Goal: Information Seeking & Learning: Check status

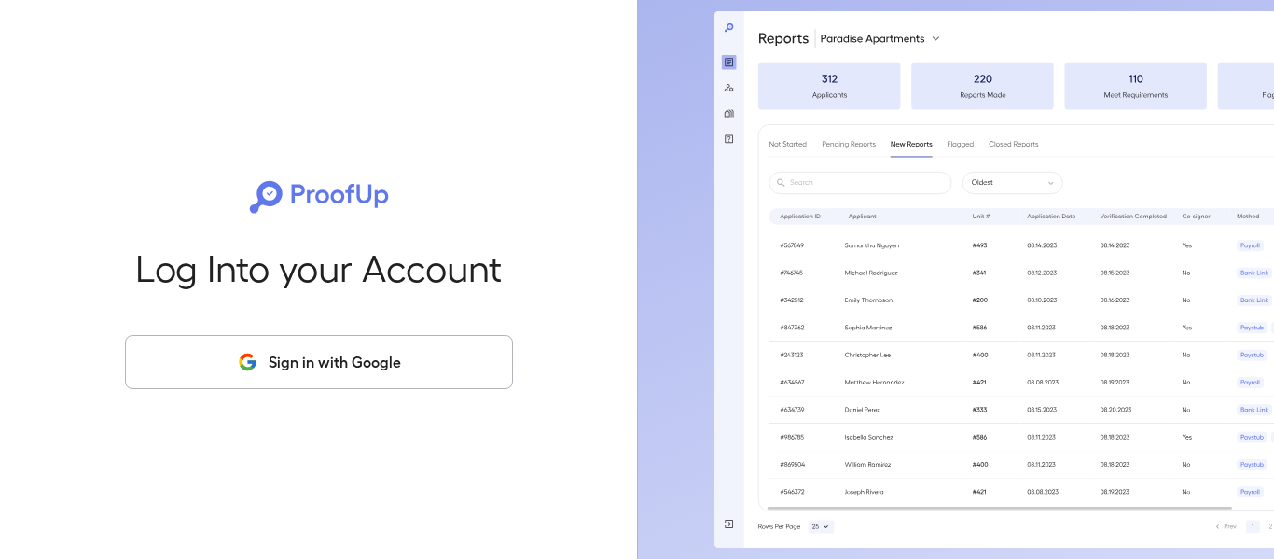
click at [381, 353] on button "Sign in with Google" at bounding box center [319, 362] width 388 height 54
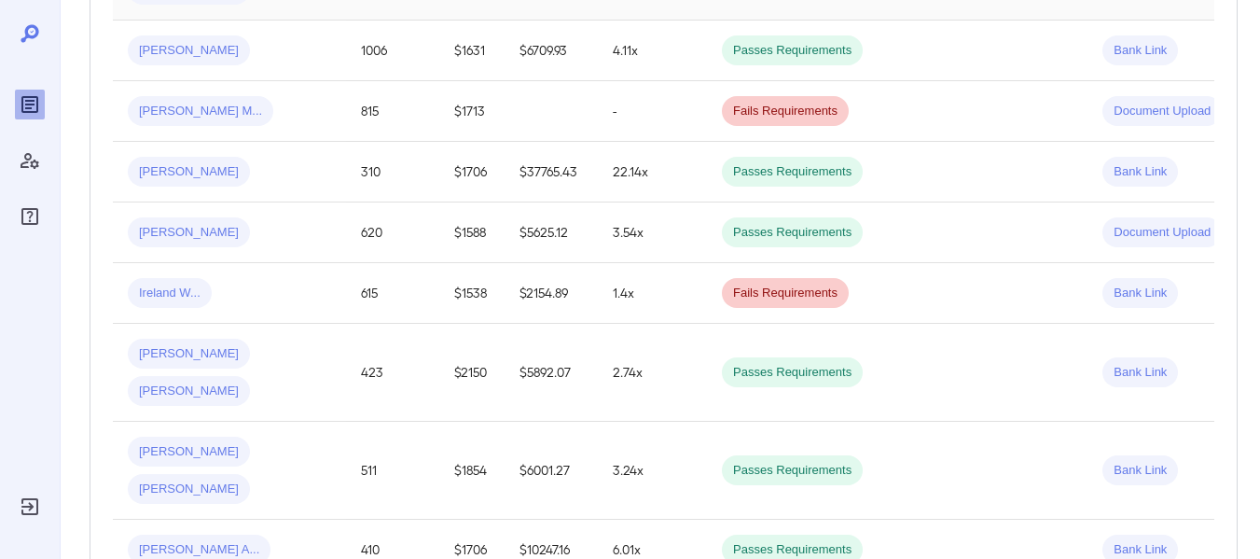
scroll to position [585, 0]
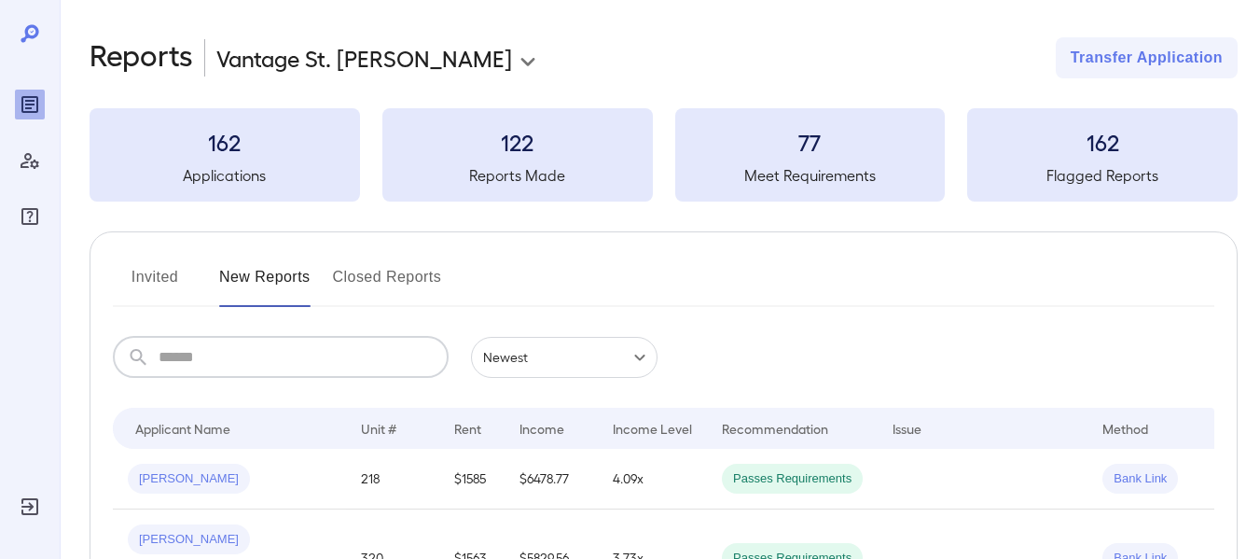
click at [326, 353] on input "text" at bounding box center [304, 357] width 290 height 41
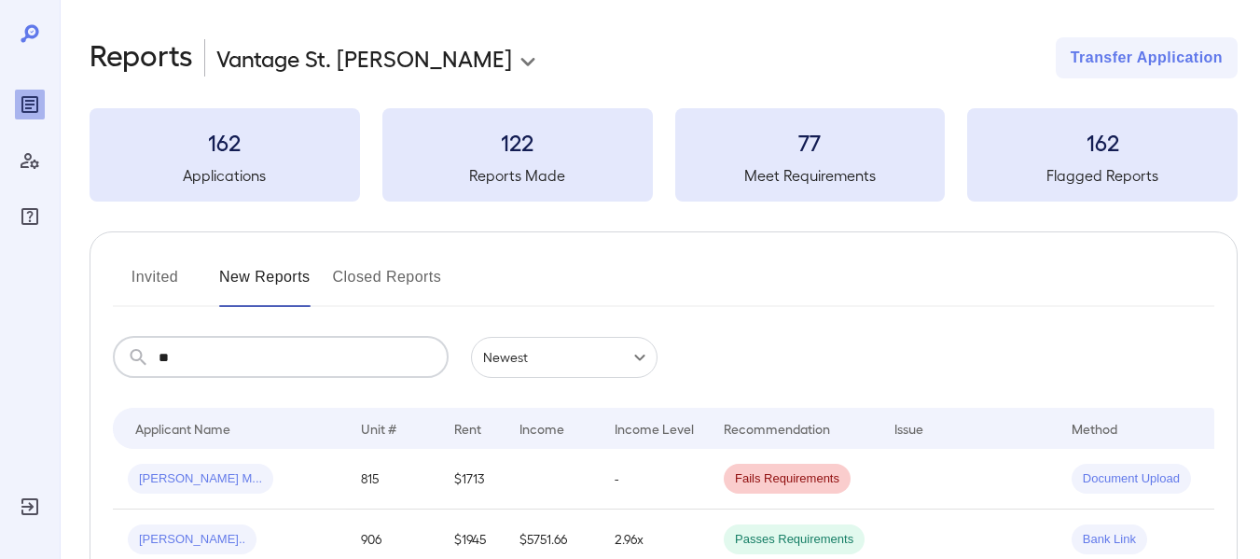
type input "*"
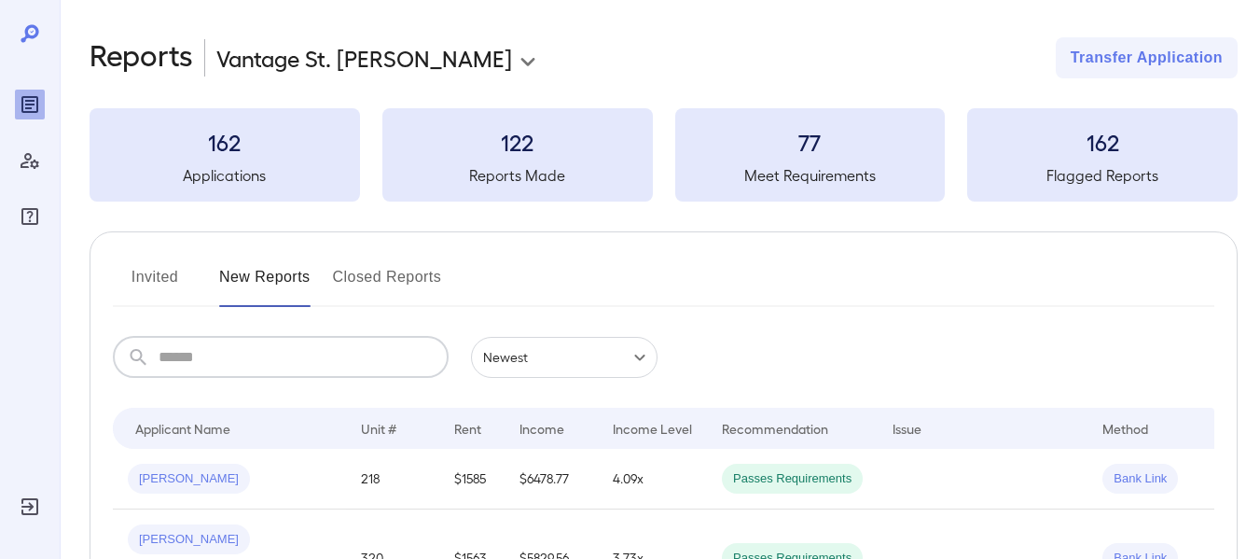
drag, startPoint x: 312, startPoint y: 346, endPoint x: 368, endPoint y: 384, distance: 67.8
click at [359, 369] on input "text" at bounding box center [304, 357] width 290 height 41
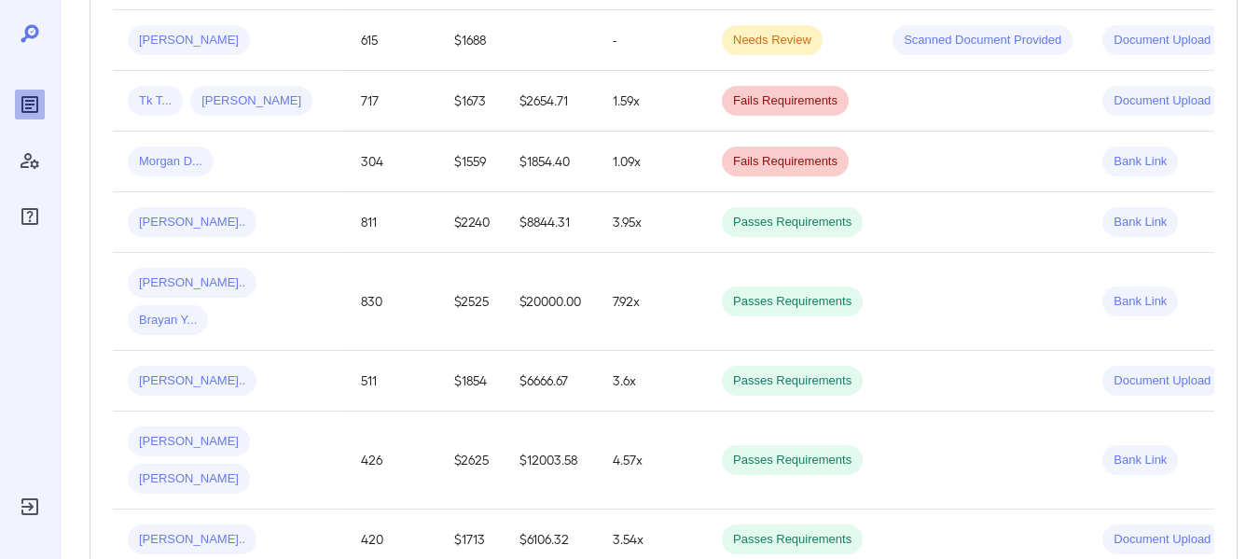
scroll to position [1517, 0]
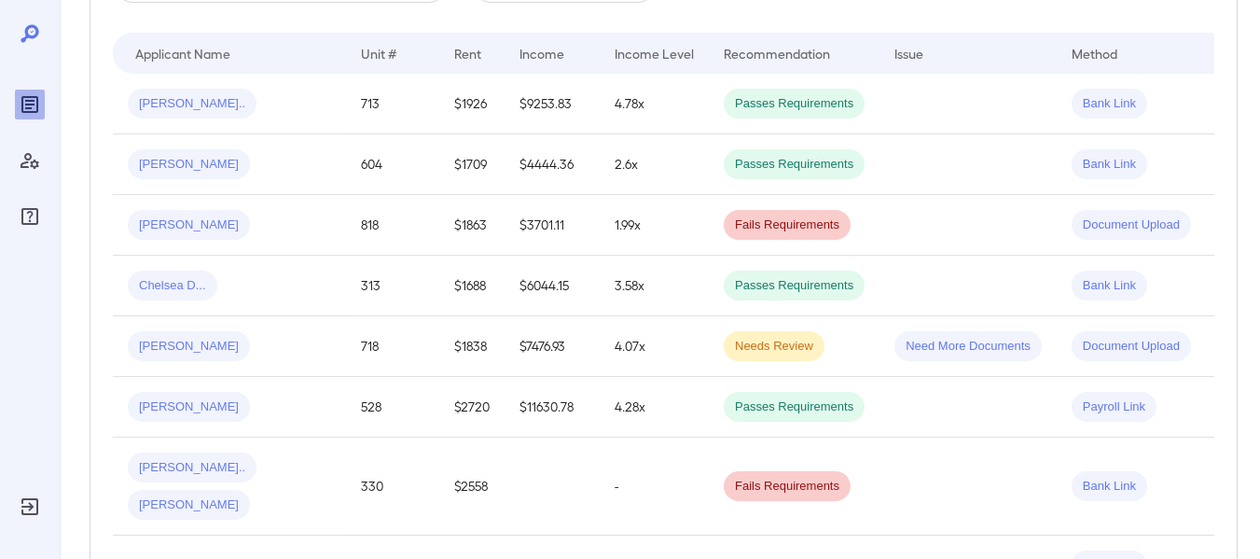
scroll to position [188, 0]
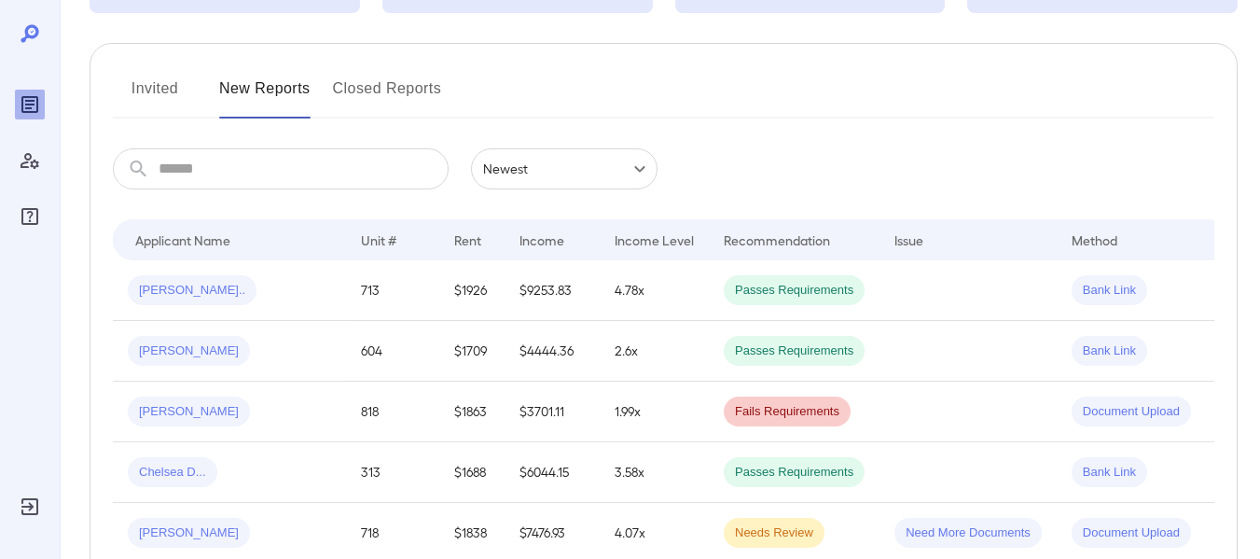
click at [141, 92] on button "Invited" at bounding box center [155, 96] width 84 height 45
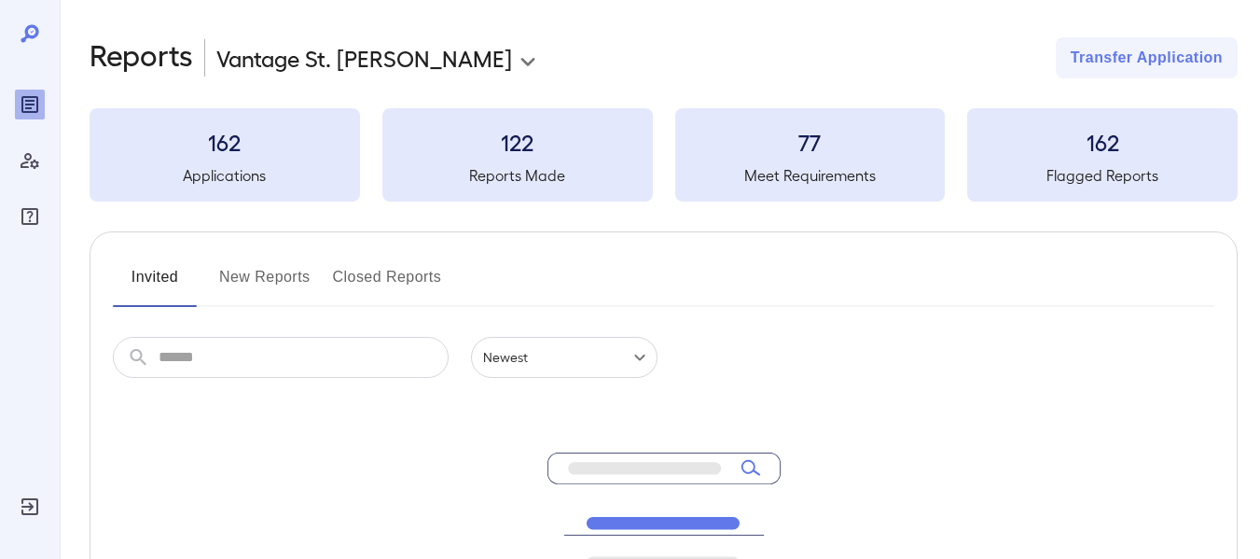
click at [397, 280] on button "Closed Reports" at bounding box center [387, 284] width 109 height 45
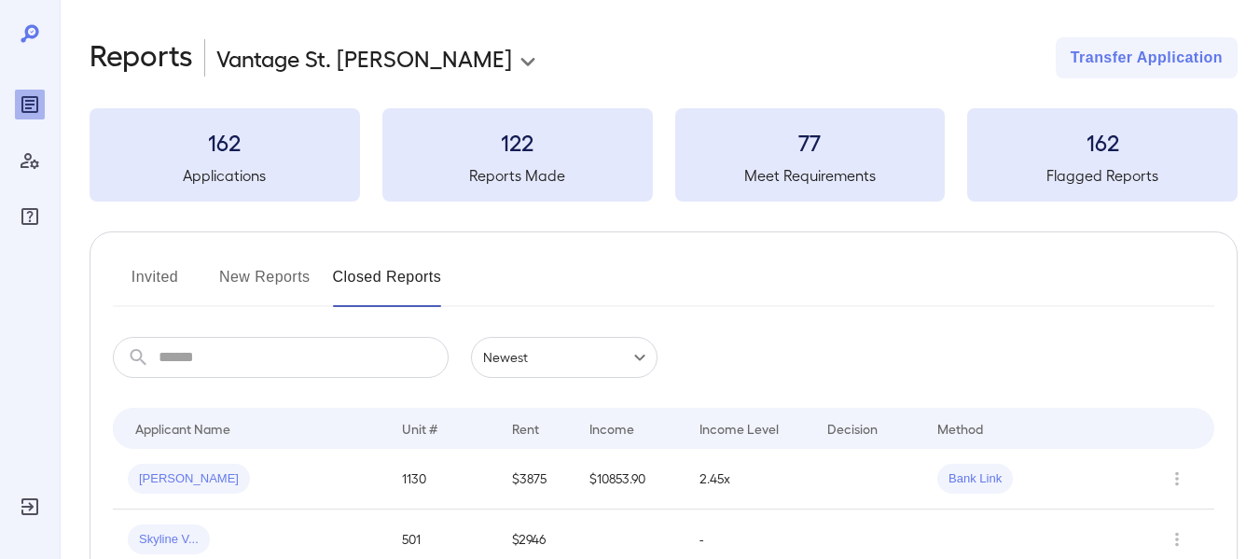
click at [161, 280] on button "Invited" at bounding box center [155, 284] width 84 height 45
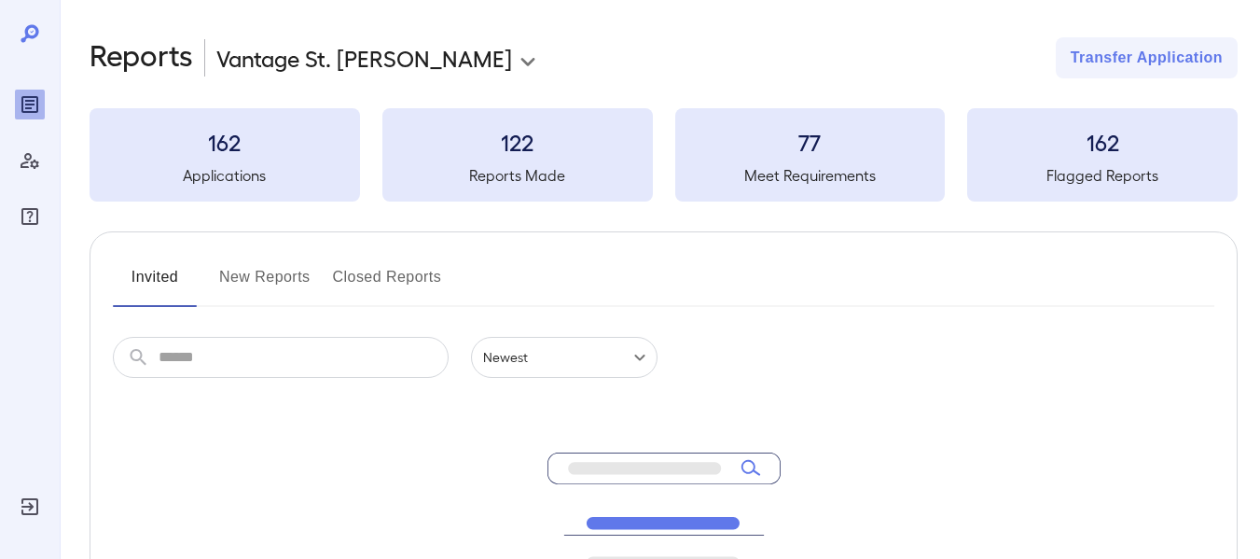
click at [301, 358] on input "text" at bounding box center [304, 357] width 290 height 41
click at [269, 276] on button "New Reports" at bounding box center [264, 284] width 91 height 45
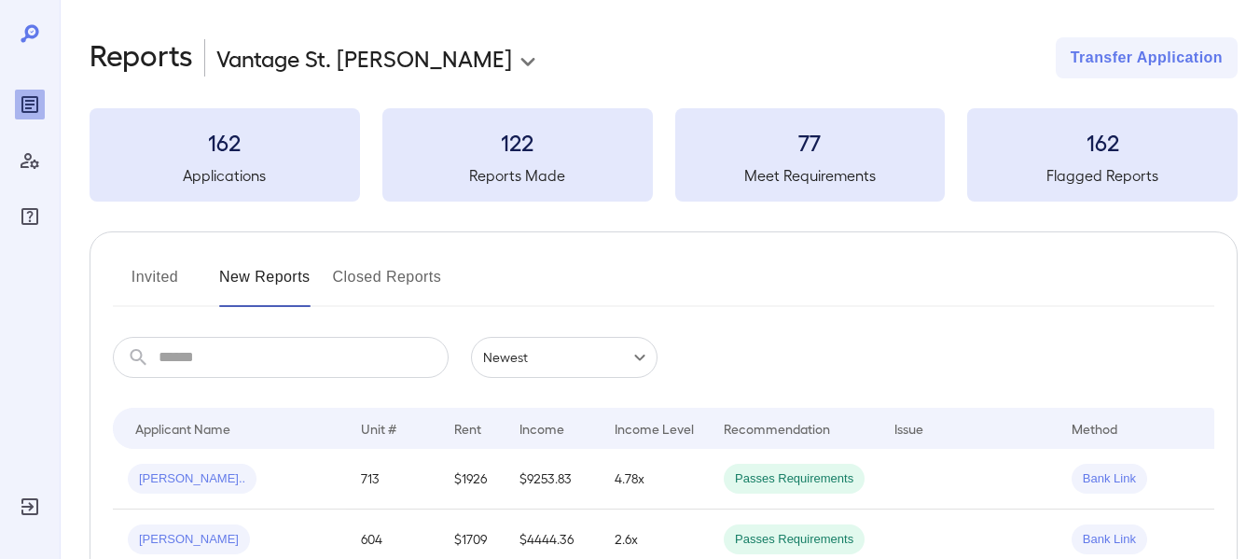
click at [374, 436] on div "Unit #" at bounding box center [378, 428] width 35 height 22
click at [376, 426] on div "Unit #" at bounding box center [378, 428] width 35 height 22
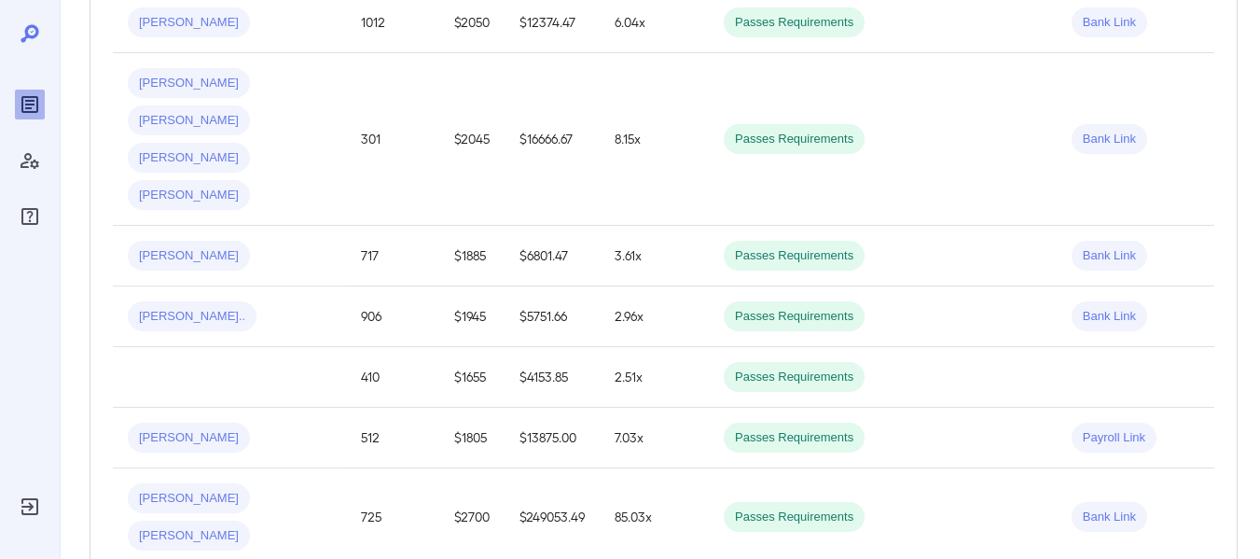
scroll to position [1026, 0]
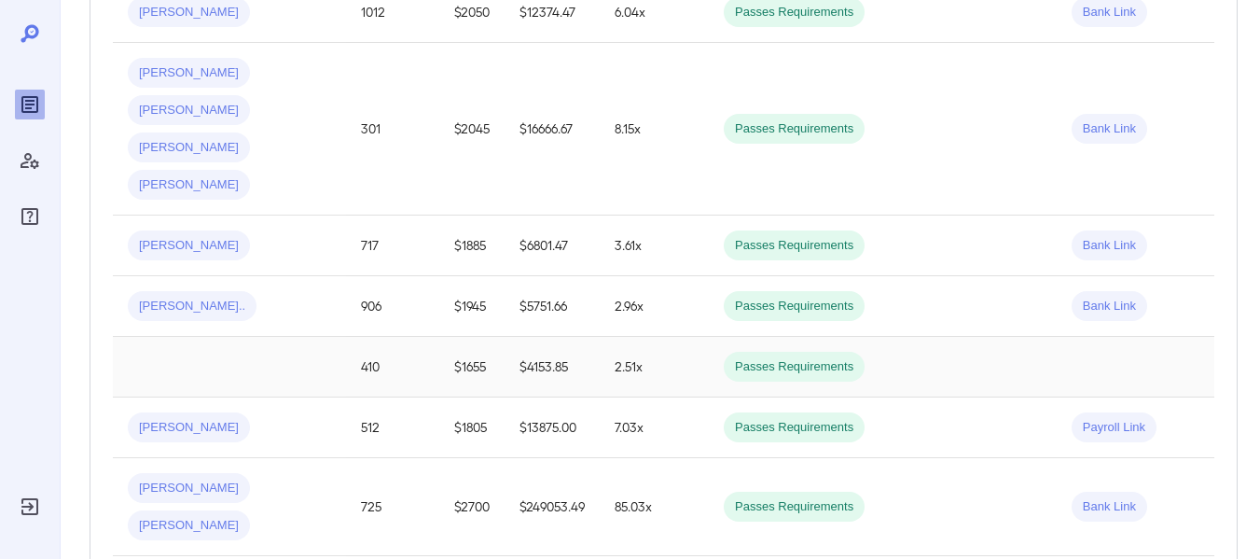
click at [369, 337] on td "410" at bounding box center [392, 367] width 93 height 61
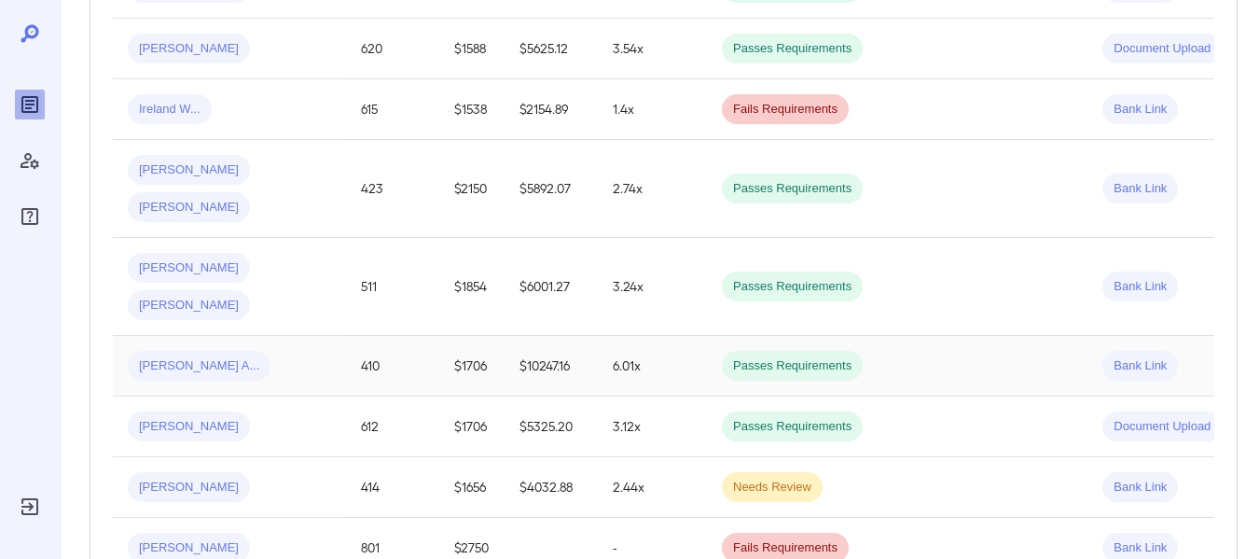
scroll to position [798, 0]
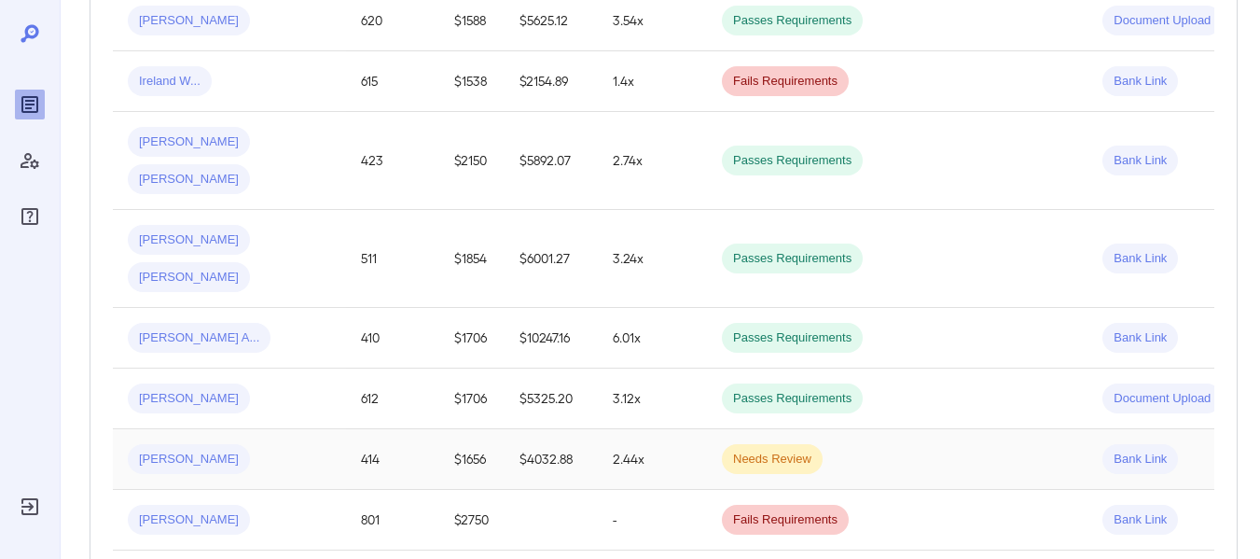
click at [177, 450] on span "[PERSON_NAME]" at bounding box center [189, 459] width 122 height 18
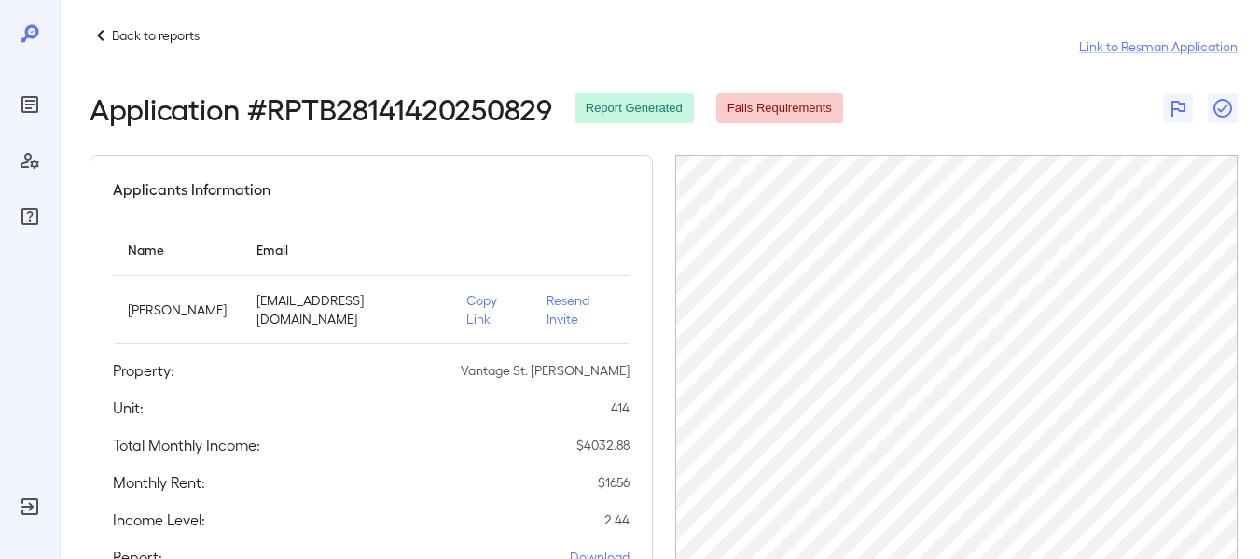
scroll to position [5, 0]
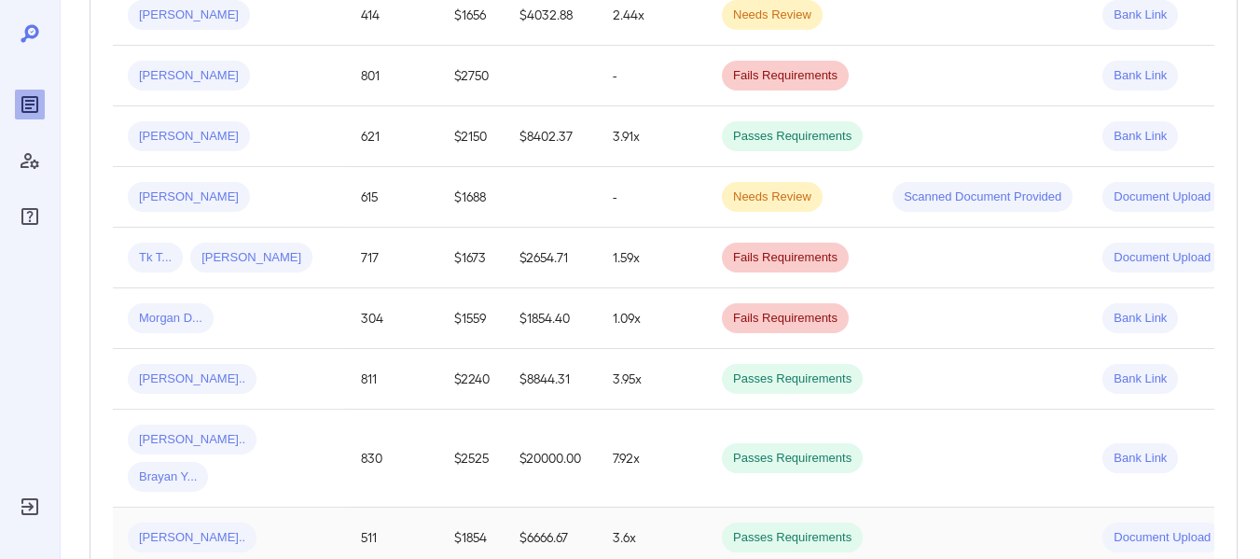
scroll to position [1517, 0]
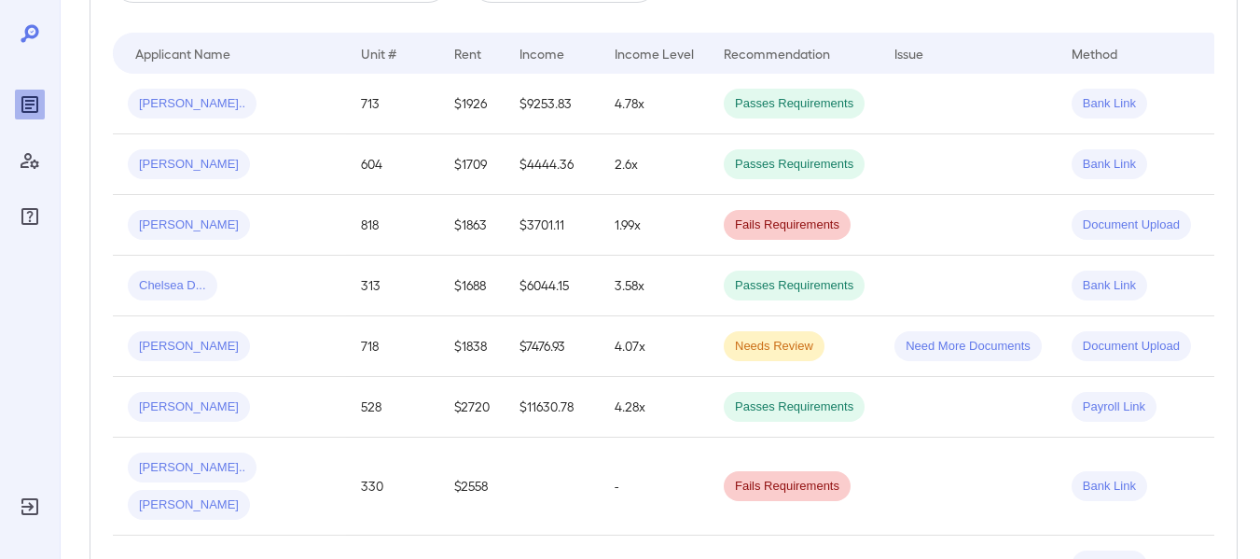
scroll to position [95, 0]
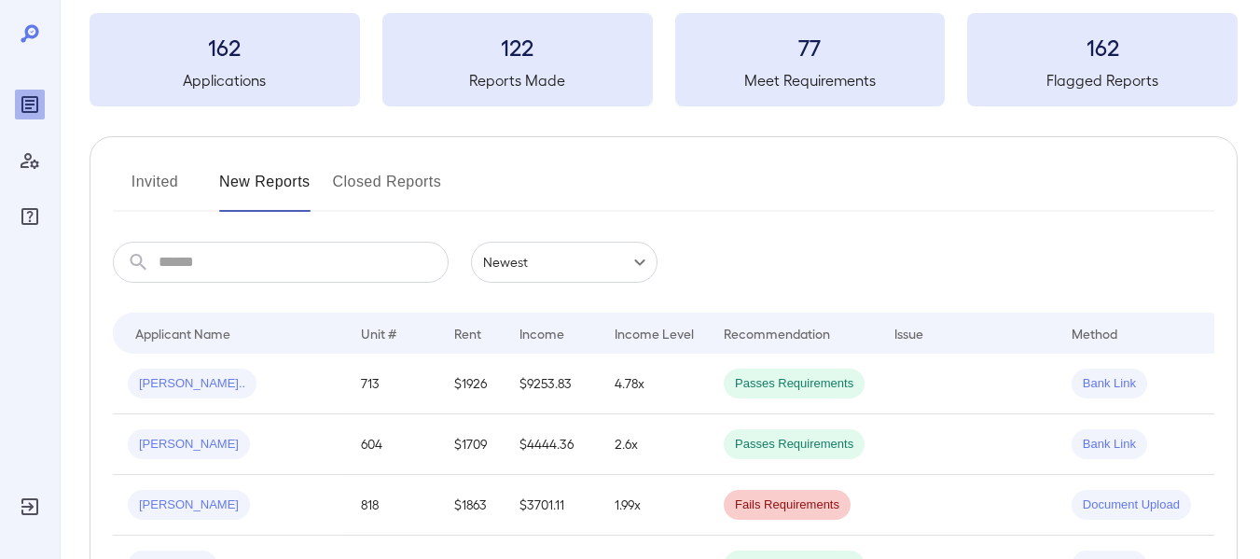
click at [383, 189] on button "Closed Reports" at bounding box center [387, 189] width 109 height 45
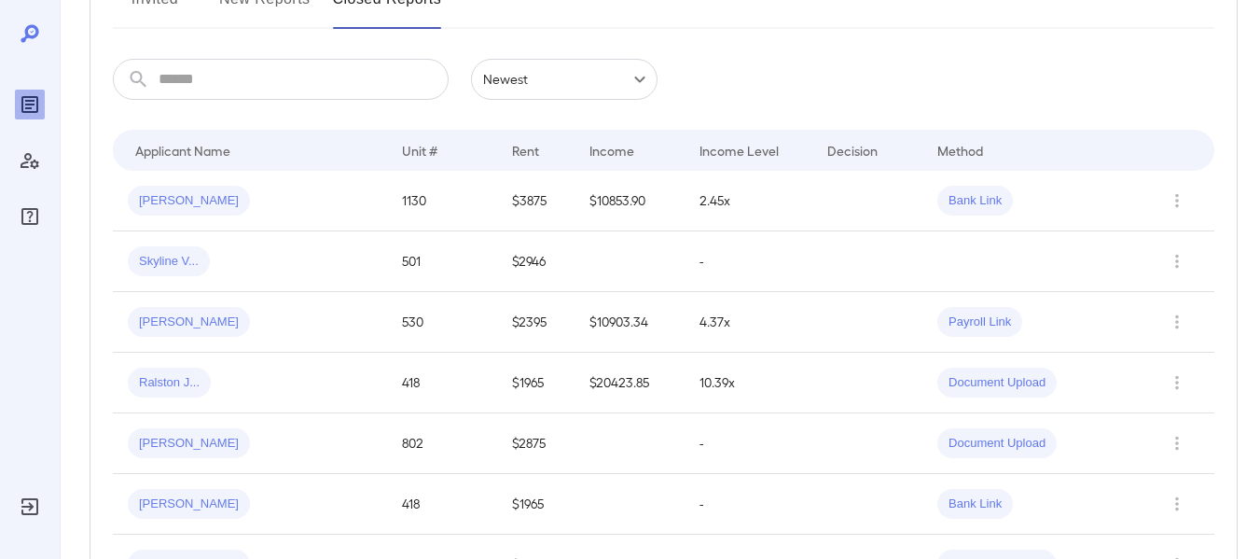
scroll to position [280, 0]
click at [420, 148] on div "Unit #" at bounding box center [419, 148] width 35 height 22
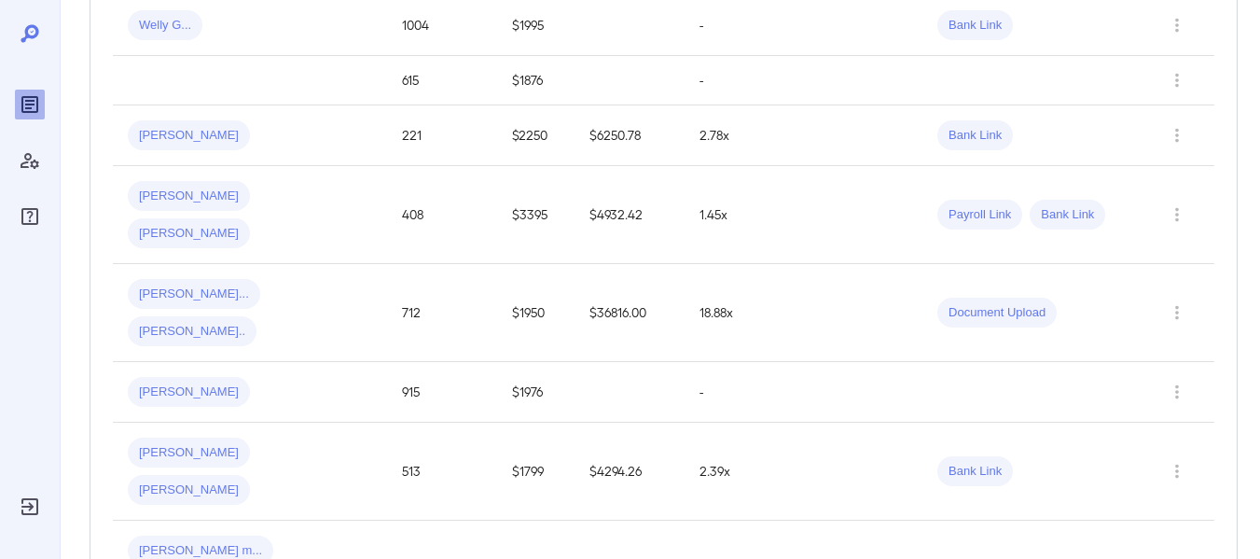
scroll to position [1518, 0]
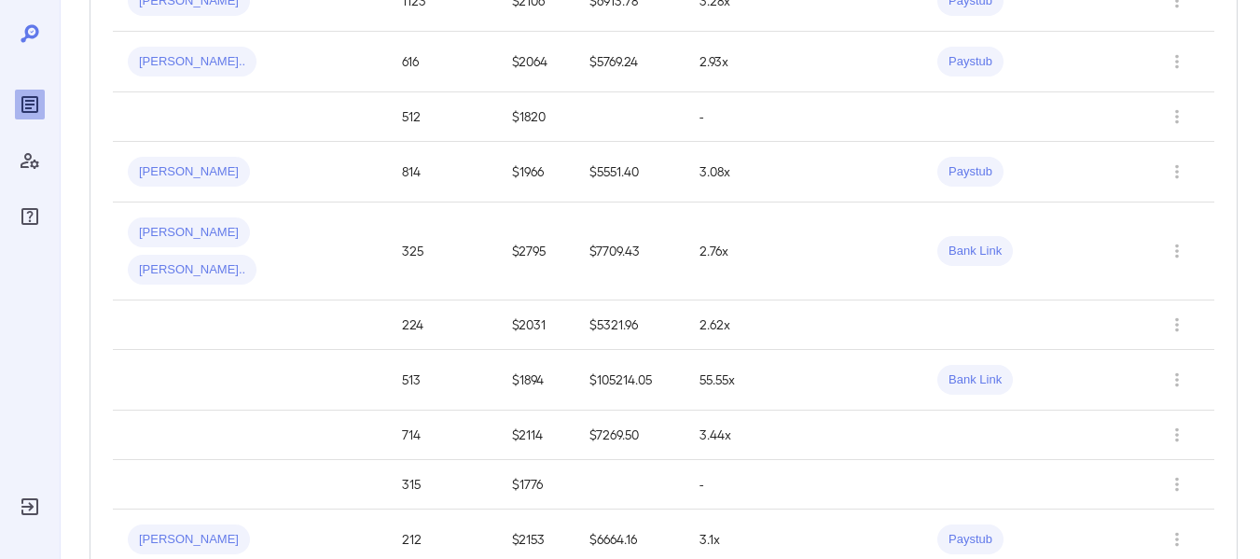
scroll to position [750, 0]
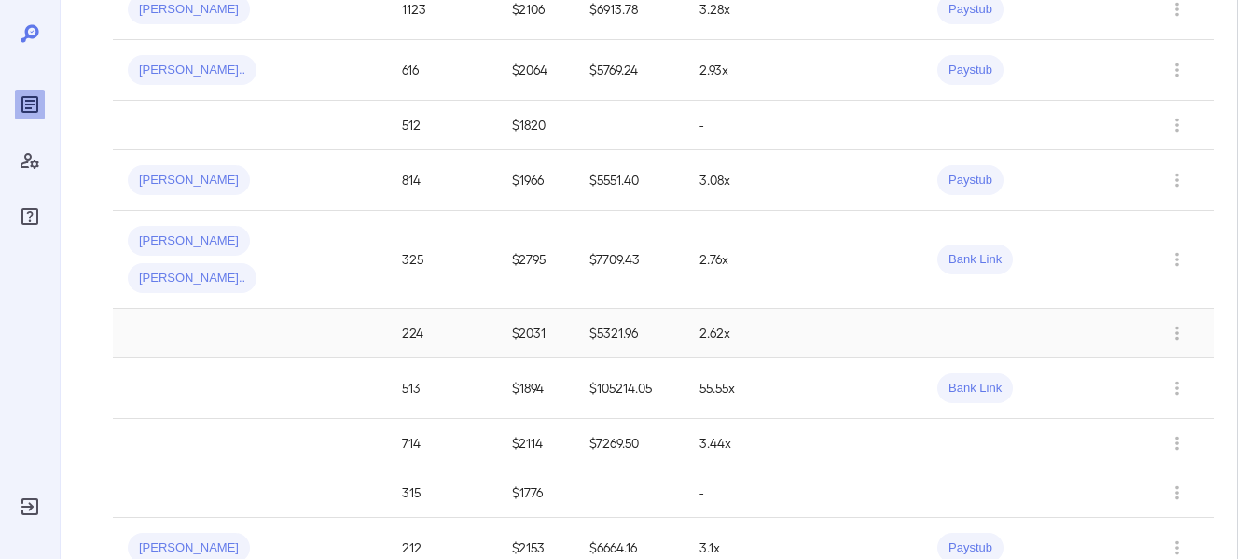
click at [411, 309] on td "224" at bounding box center [442, 333] width 110 height 49
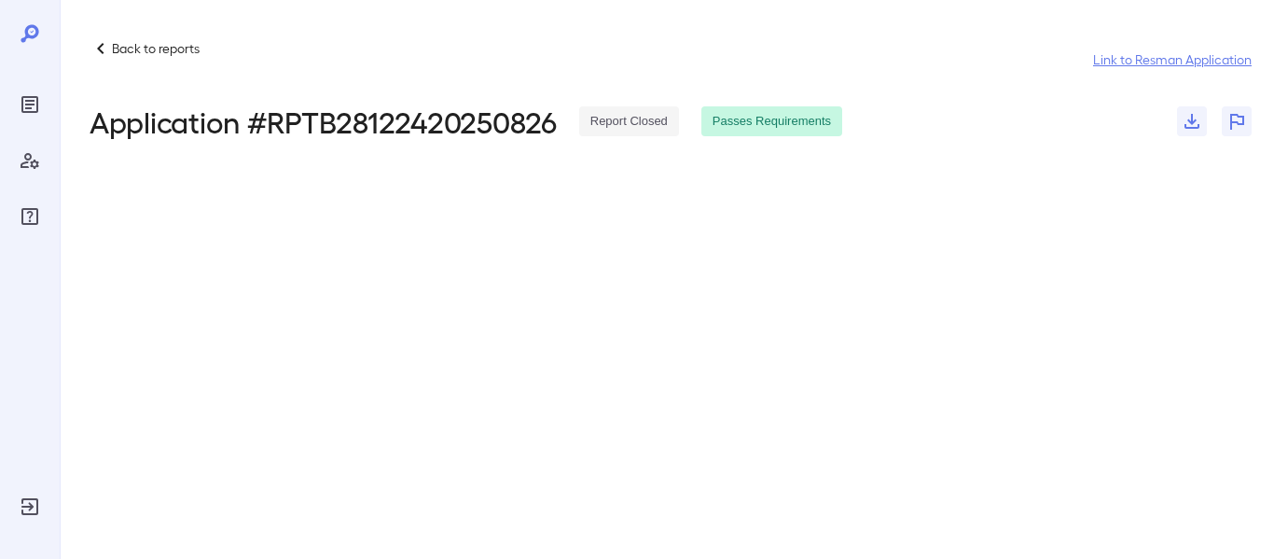
click at [1142, 56] on link "Link to Resman Application" at bounding box center [1172, 59] width 159 height 19
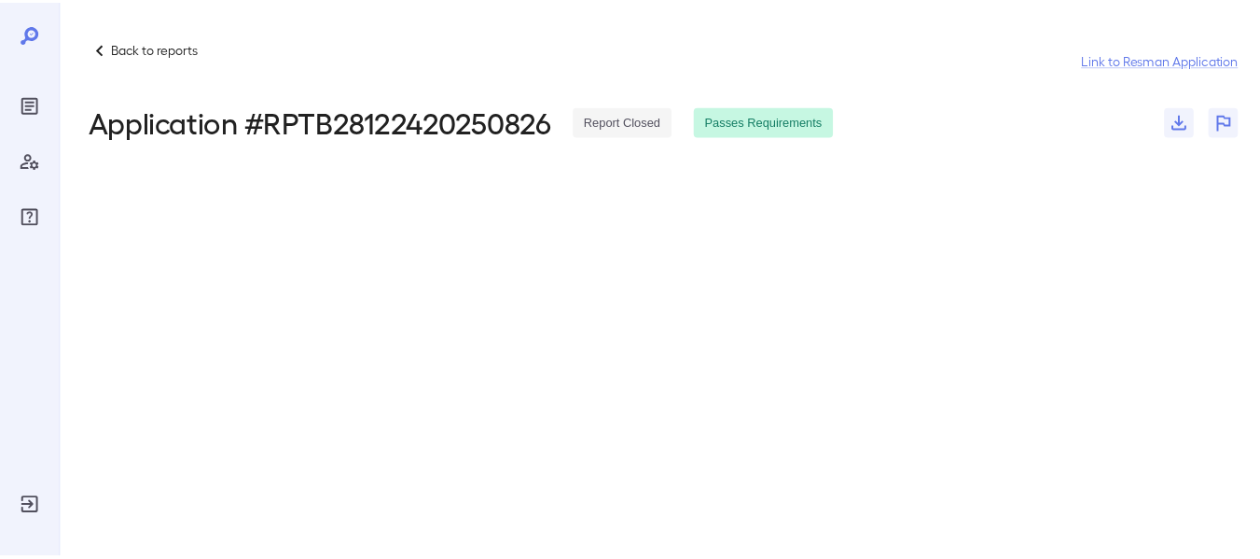
scroll to position [332, 0]
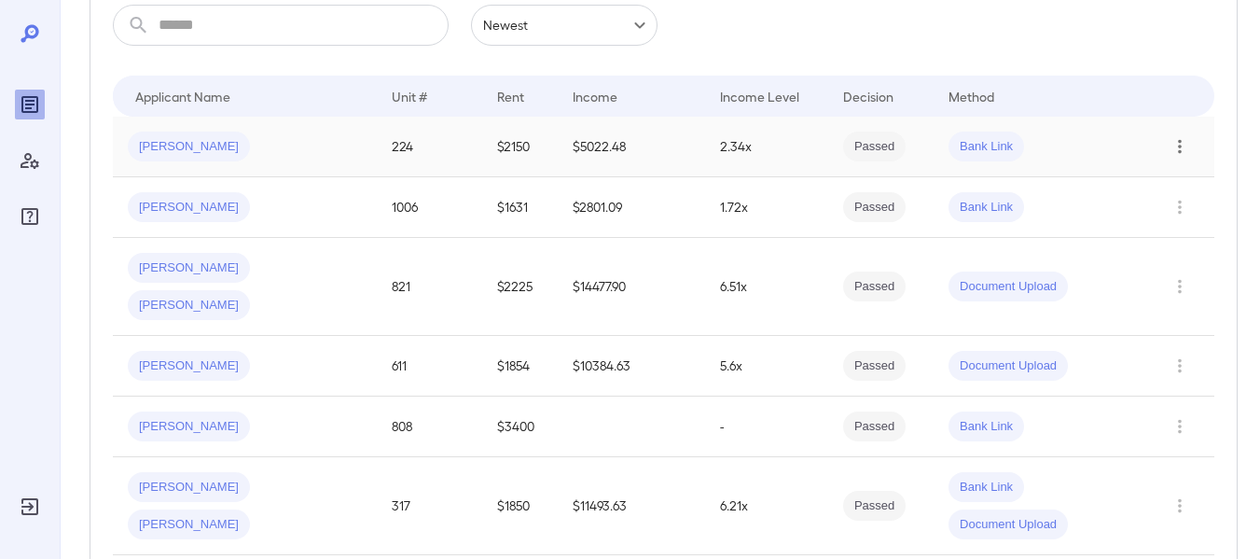
click at [1178, 148] on icon "Row Actions" at bounding box center [1179, 146] width 21 height 22
click at [173, 145] on div at bounding box center [630, 279] width 1260 height 559
click at [500, 154] on td "$2150" at bounding box center [520, 147] width 76 height 61
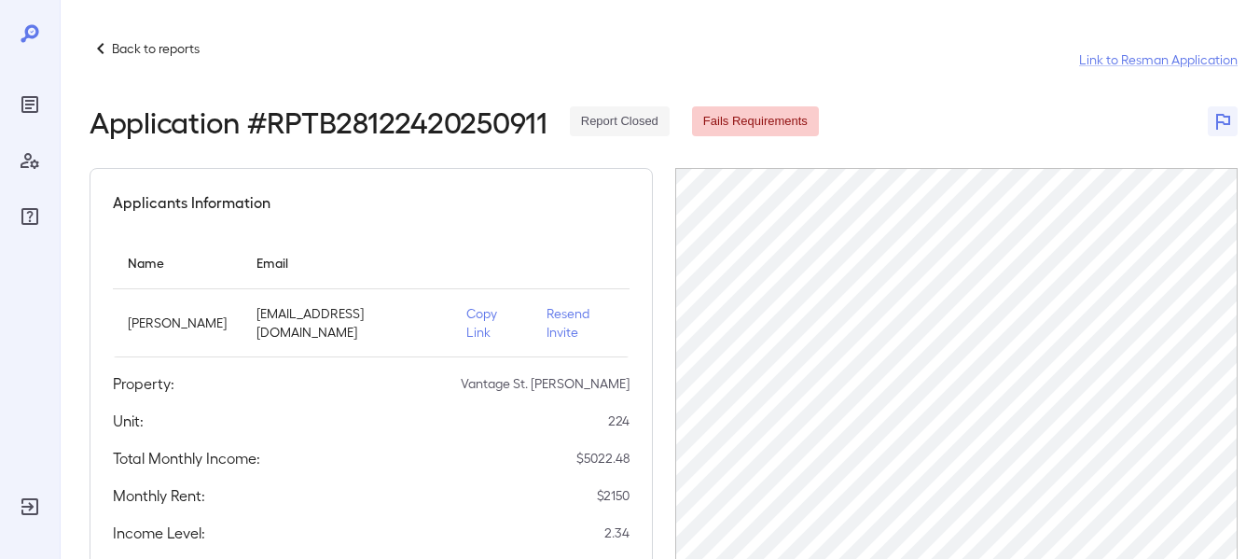
scroll to position [332, 0]
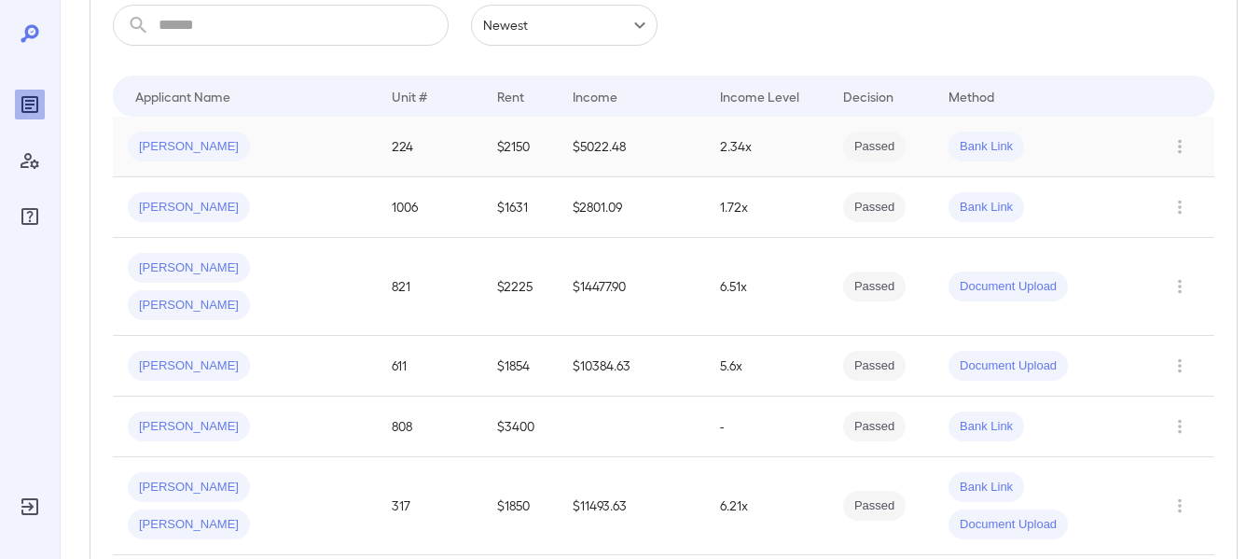
click at [721, 141] on td "2.34x" at bounding box center [766, 147] width 123 height 61
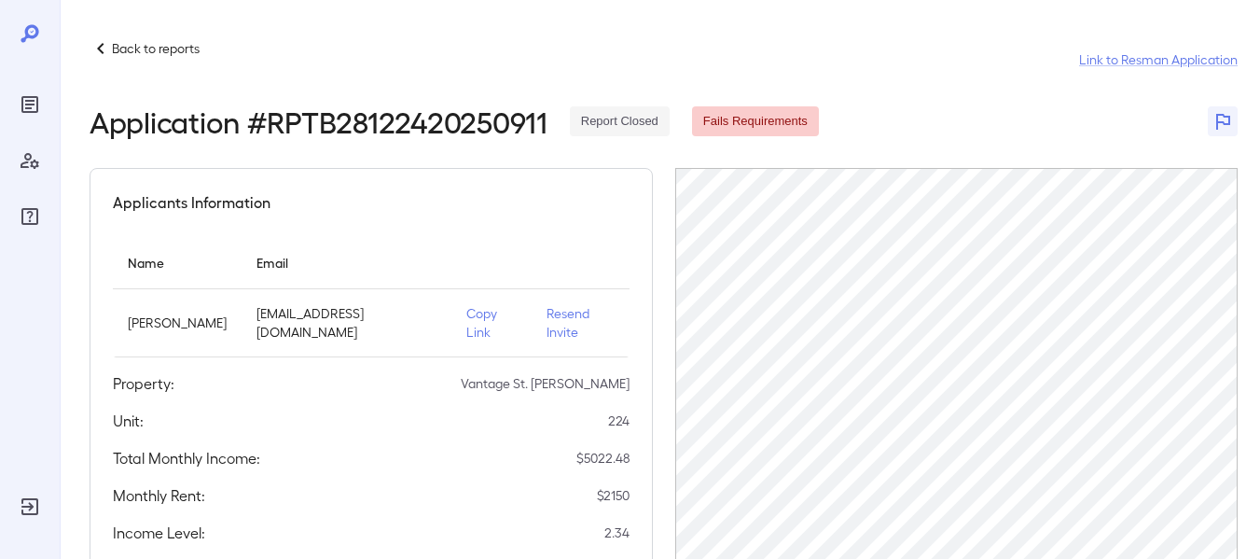
scroll to position [332, 0]
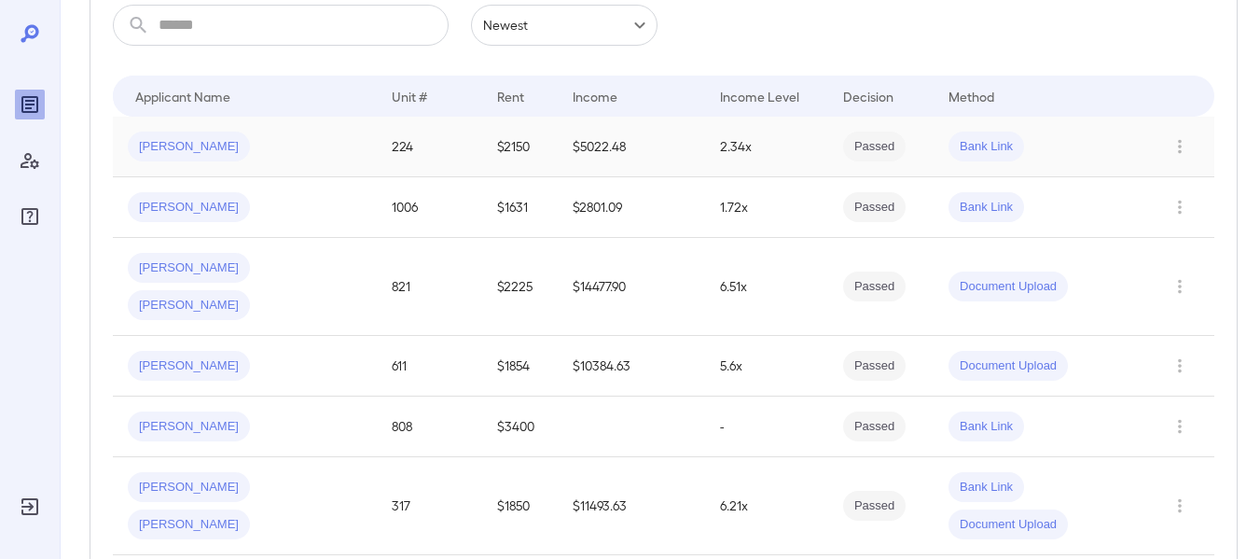
click at [868, 151] on span "Passed" at bounding box center [874, 147] width 62 height 18
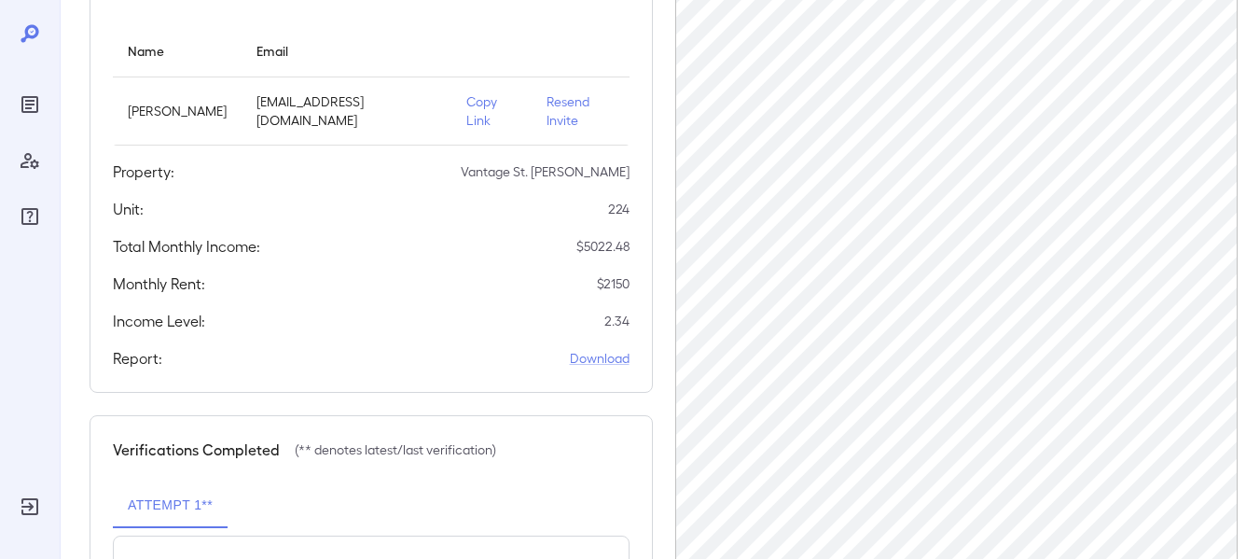
scroll to position [280, 0]
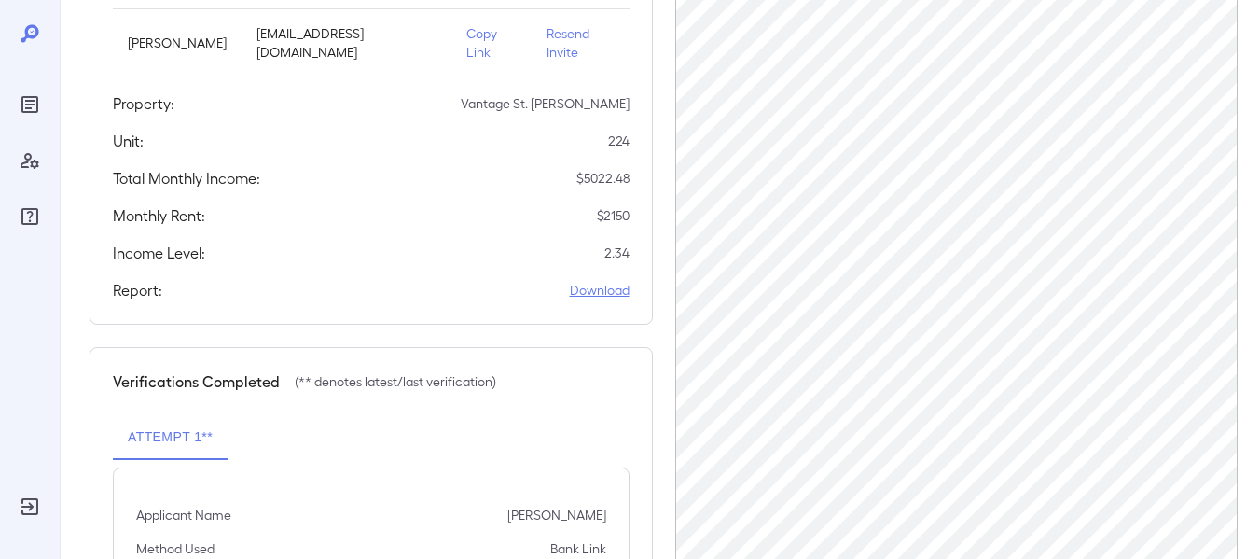
click at [595, 281] on link "Download" at bounding box center [600, 290] width 60 height 19
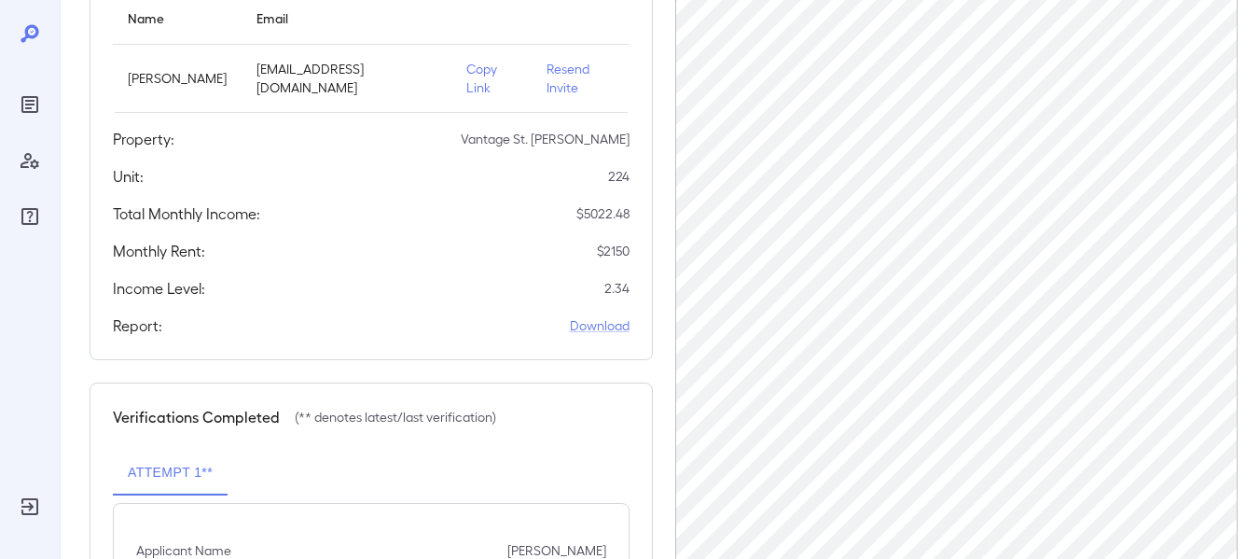
scroll to position [0, 0]
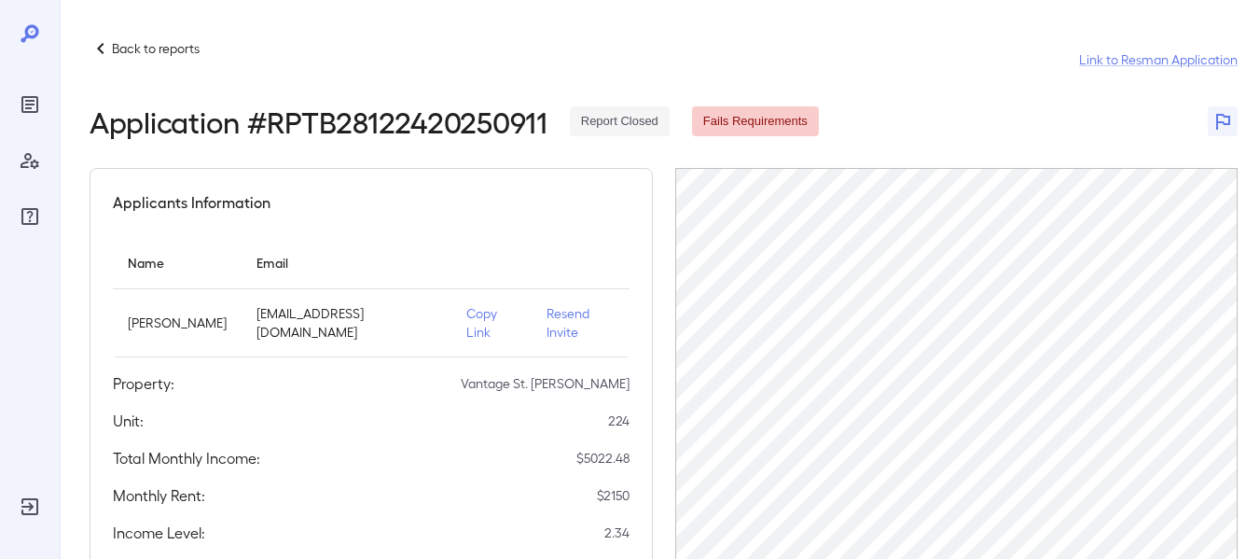
click at [125, 45] on p "Back to reports" at bounding box center [156, 48] width 88 height 19
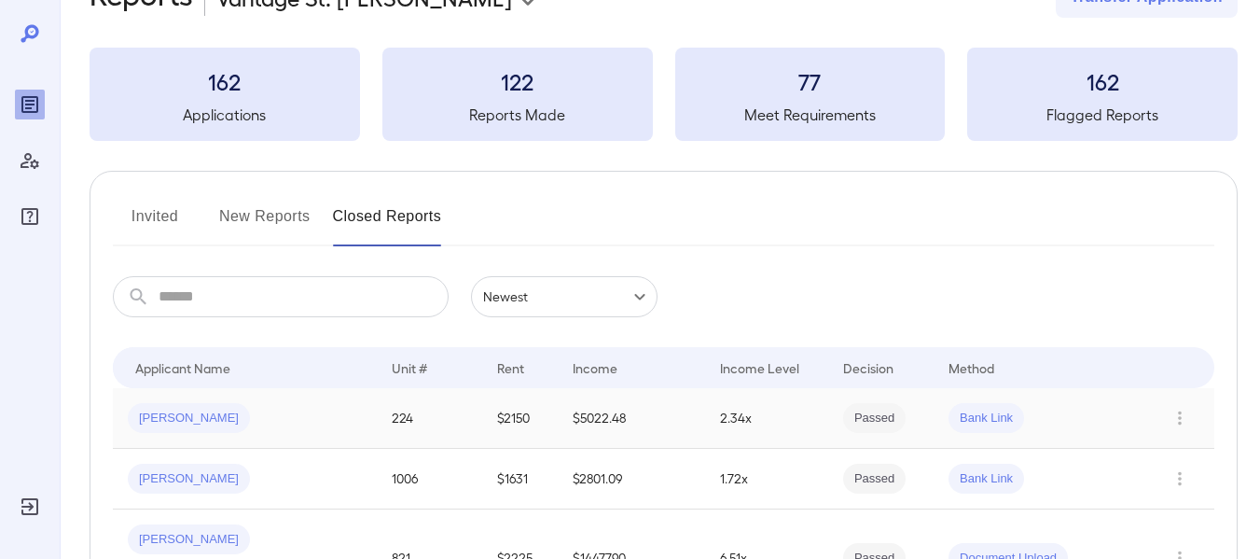
scroll to position [93, 0]
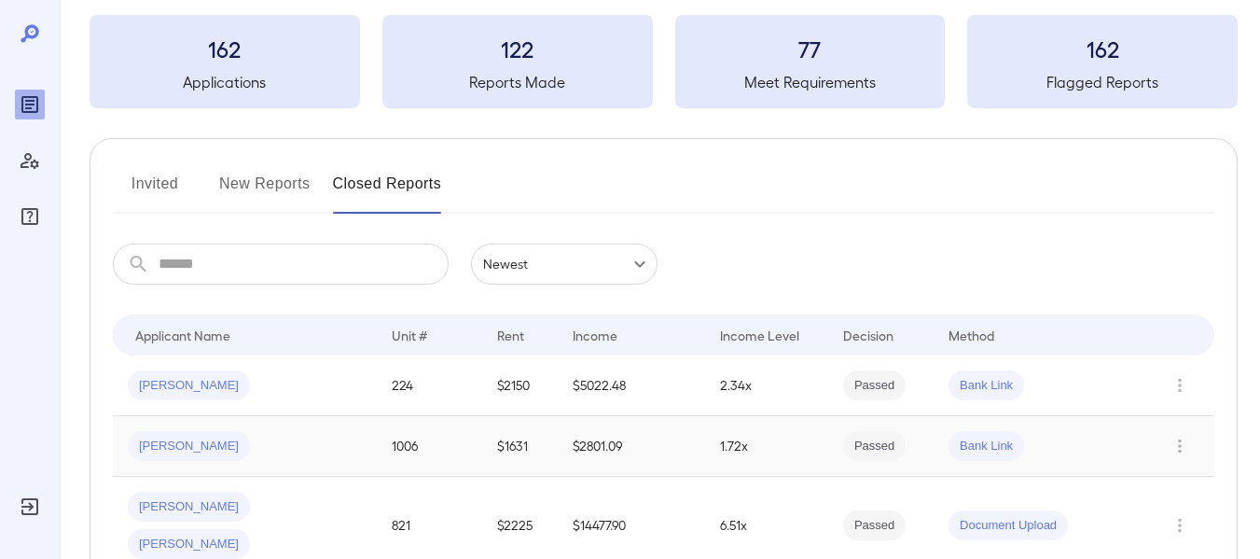
click at [171, 452] on span "[PERSON_NAME]" at bounding box center [189, 446] width 122 height 18
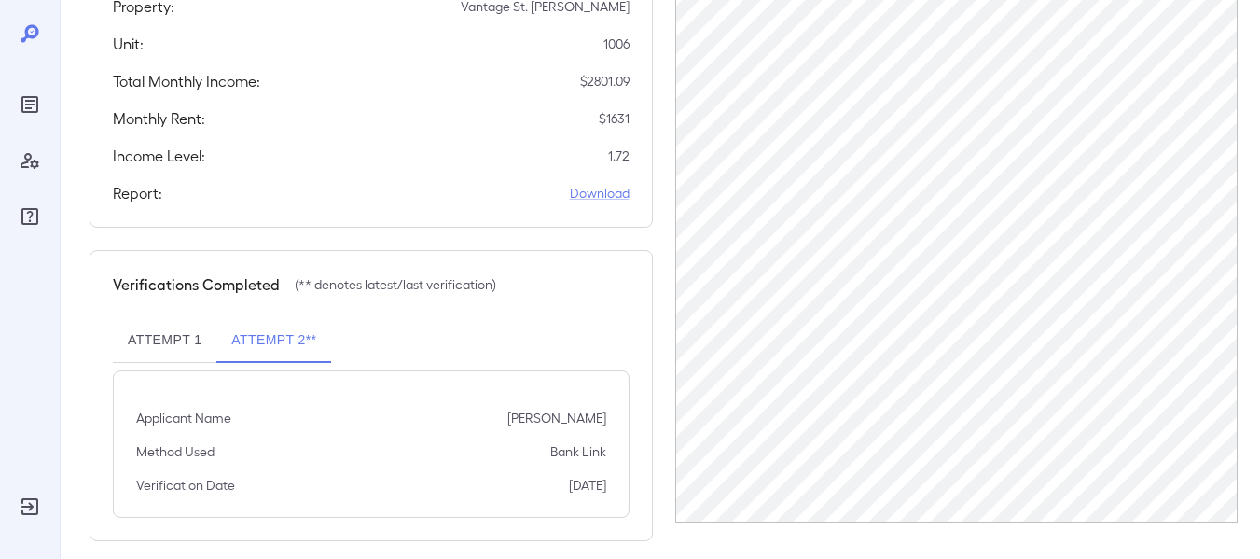
scroll to position [378, 0]
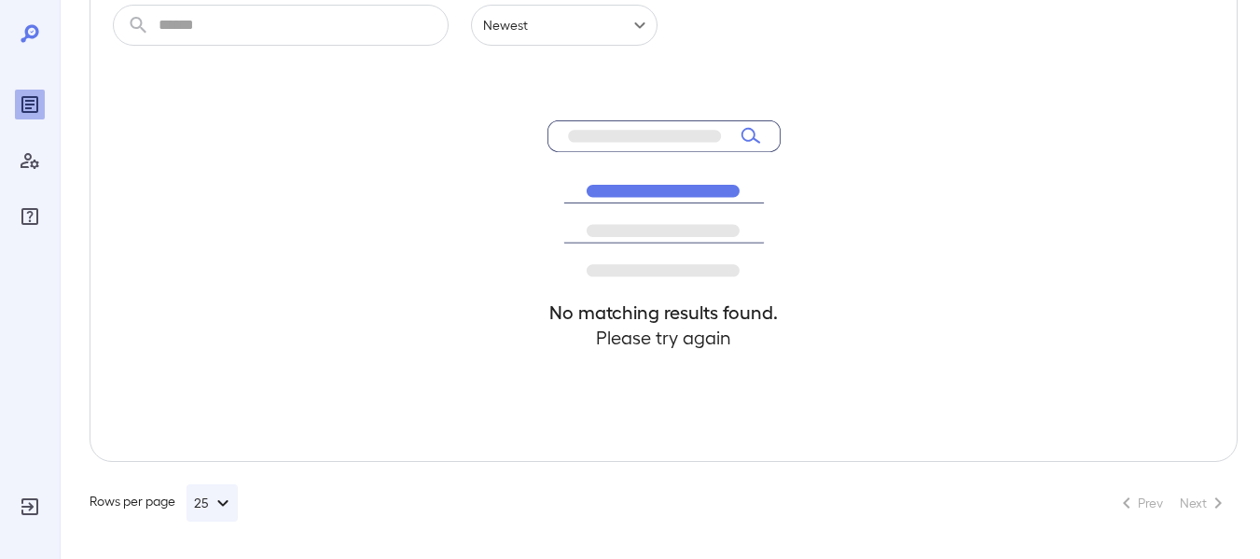
scroll to position [93, 0]
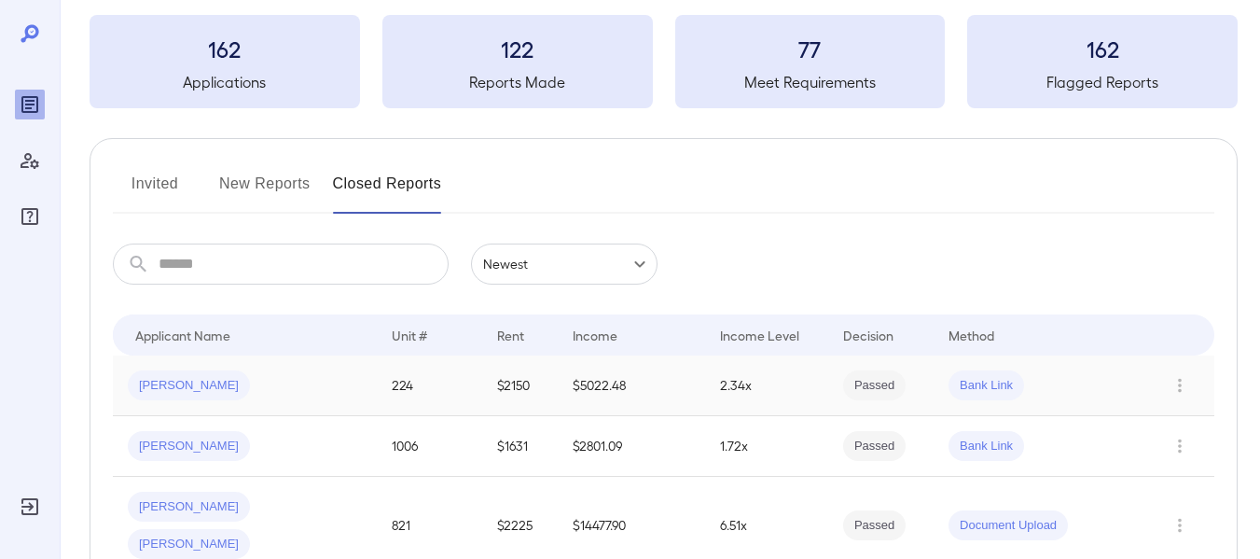
click at [143, 382] on span "[PERSON_NAME]" at bounding box center [189, 386] width 122 height 18
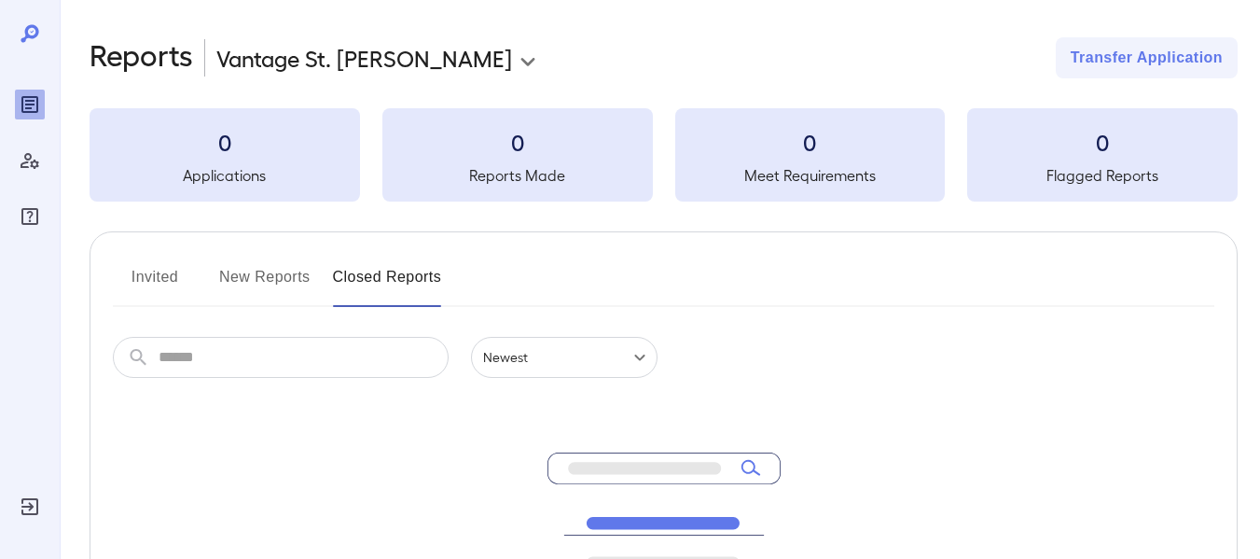
scroll to position [93, 0]
